Goal: Navigation & Orientation: Find specific page/section

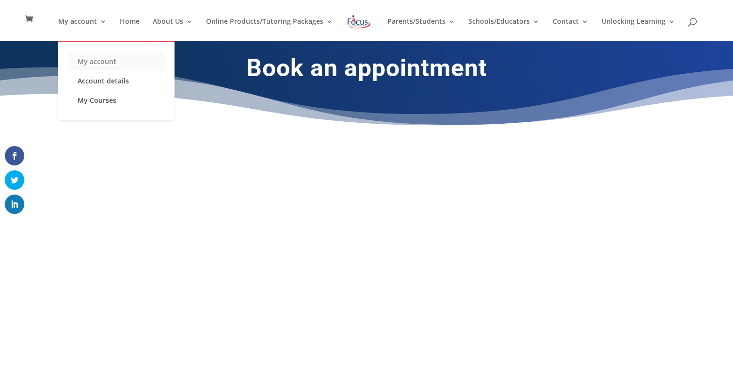
click at [97, 59] on link "My account" at bounding box center [116, 61] width 97 height 19
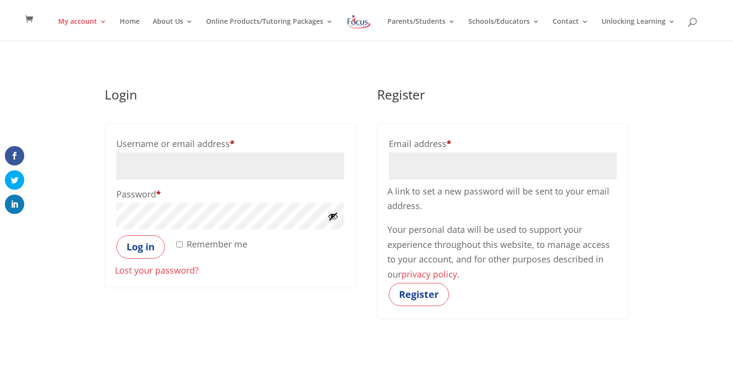
click at [150, 171] on input "Username or email address * Required" at bounding box center [230, 165] width 228 height 27
type input "sarahlaupp@gmail.com"
click at [145, 246] on button "Log in" at bounding box center [140, 246] width 48 height 23
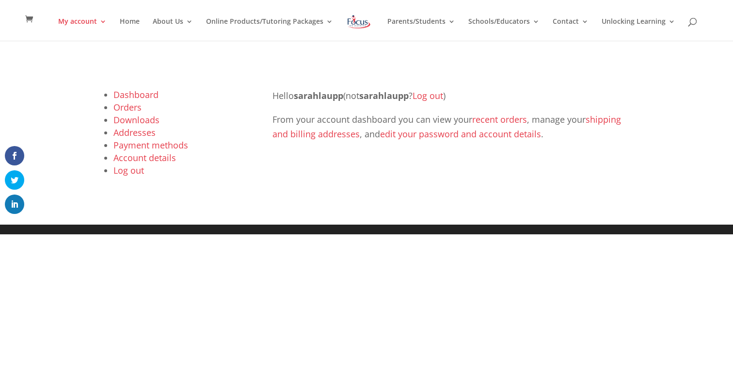
click at [133, 108] on link "Orders" at bounding box center [127, 107] width 28 height 12
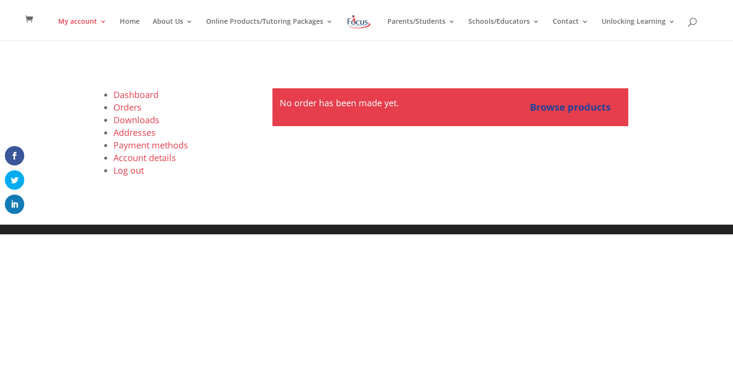
click at [141, 157] on link "Account details" at bounding box center [144, 158] width 63 height 12
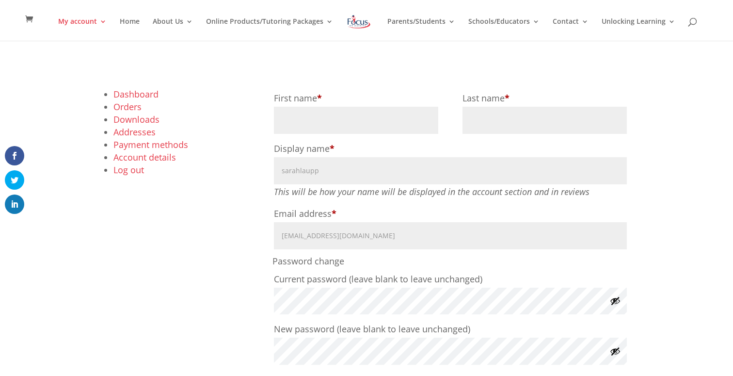
click at [142, 94] on link "Dashboard" at bounding box center [135, 94] width 45 height 12
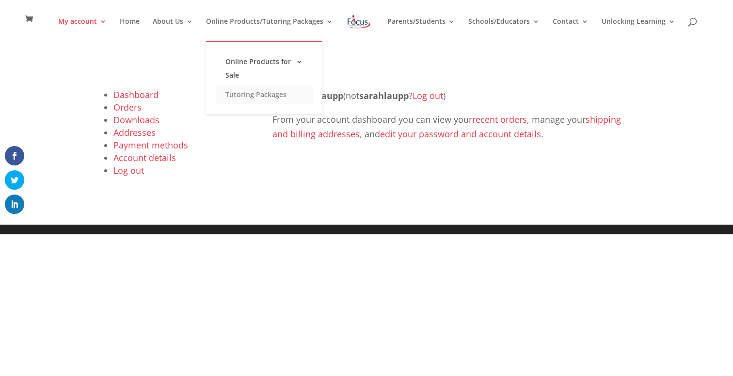
click at [262, 93] on link "Tutoring Packages" at bounding box center [264, 94] width 97 height 19
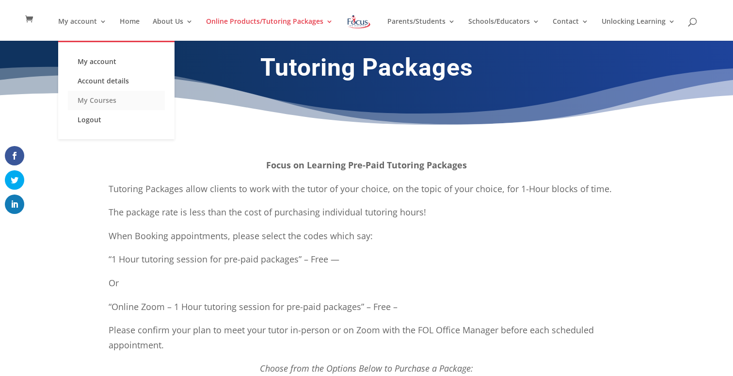
click at [93, 100] on link "My Courses" at bounding box center [116, 100] width 97 height 19
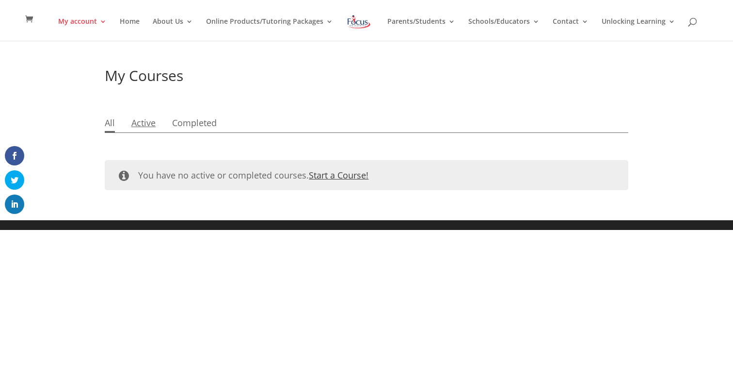
click at [147, 128] on link "Active" at bounding box center [143, 123] width 24 height 17
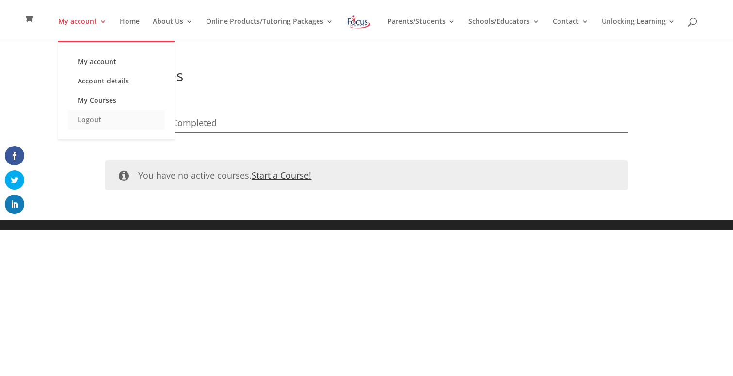
click at [92, 121] on link "Logout" at bounding box center [116, 119] width 97 height 19
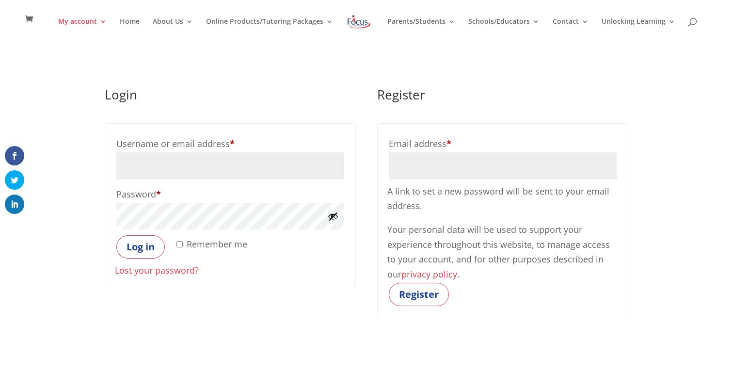
click at [167, 169] on input "Username or email address * Required" at bounding box center [230, 165] width 228 height 27
type input "nalaupp@gmail.com"
click at [334, 219] on button "Show password" at bounding box center [333, 216] width 11 height 11
click at [137, 246] on button "Log in" at bounding box center [140, 246] width 48 height 23
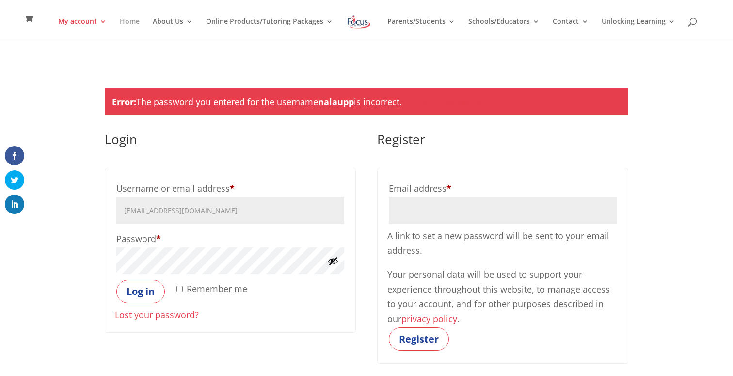
click at [134, 21] on link "Home" at bounding box center [130, 29] width 20 height 23
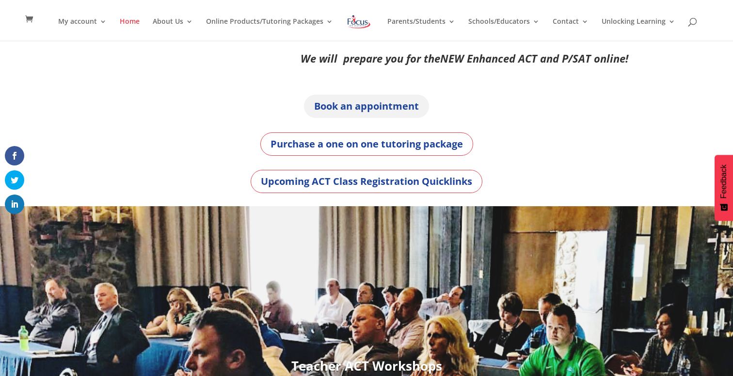
click at [377, 106] on link "Book an appointment" at bounding box center [366, 105] width 125 height 23
